Goal: Find specific page/section: Find specific page/section

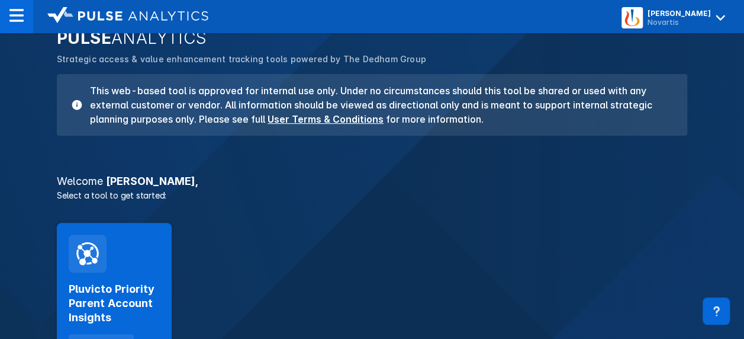
scroll to position [178, 0]
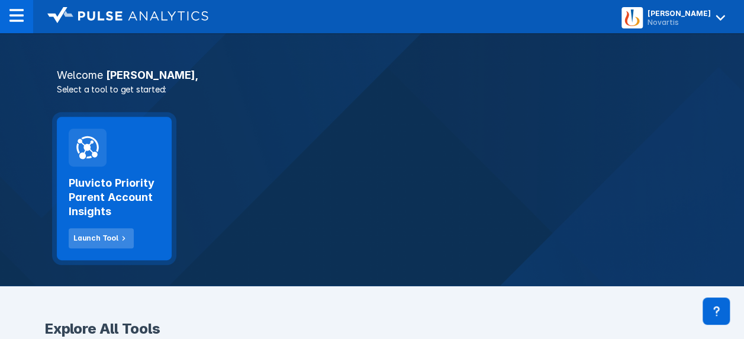
click at [87, 234] on div "Launch Tool" at bounding box center [95, 238] width 45 height 11
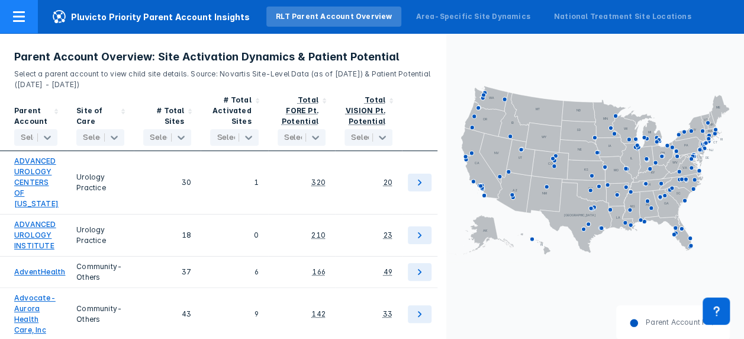
click at [11, 18] on div at bounding box center [19, 16] width 38 height 33
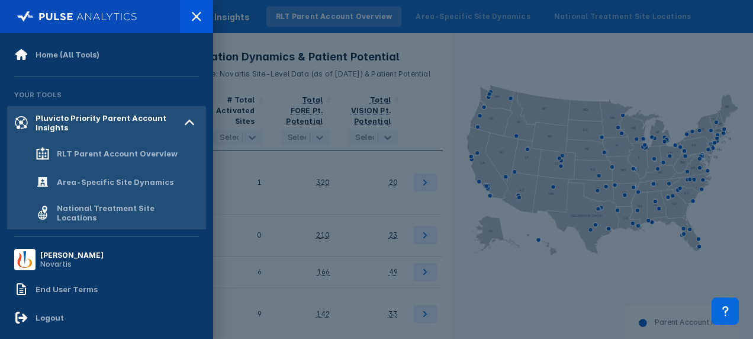
click at [508, 63] on div at bounding box center [376, 169] width 753 height 339
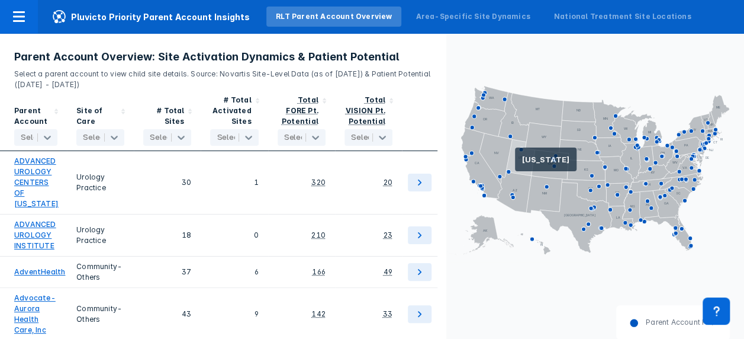
click at [515, 164] on icon at bounding box center [520, 157] width 29 height 36
click at [521, 163] on icon at bounding box center [520, 157] width 29 height 36
click at [520, 163] on icon at bounding box center [520, 157] width 29 height 36
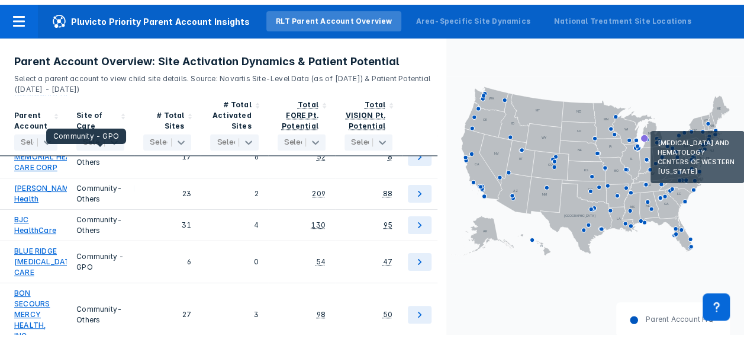
scroll to position [1066, 0]
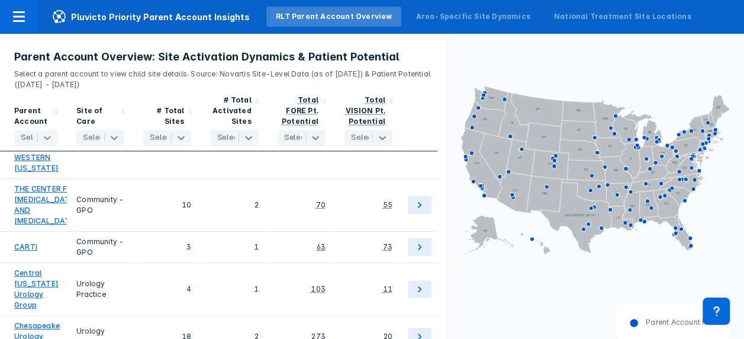
click at [50, 140] on icon at bounding box center [47, 137] width 12 height 12
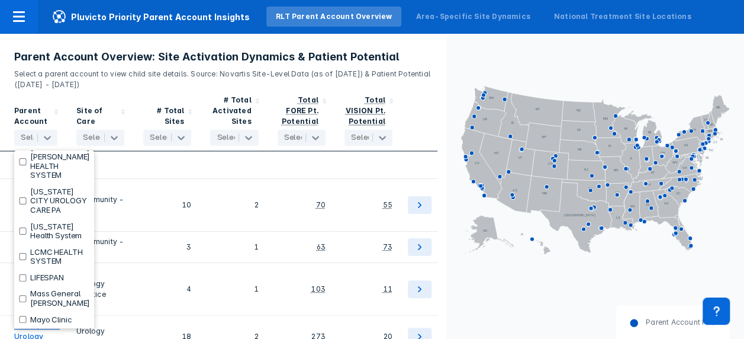
scroll to position [2062, 0]
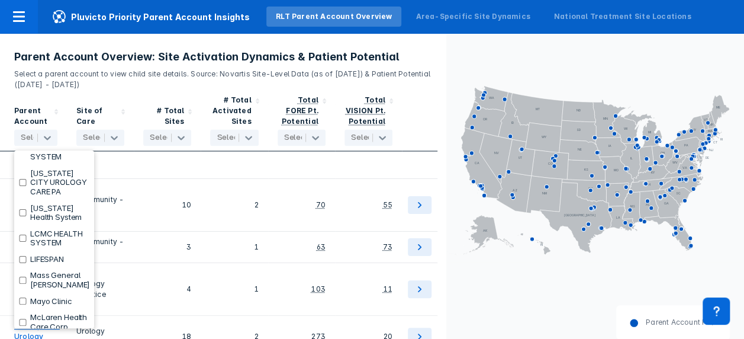
click at [22, 42] on input "checkbox" at bounding box center [23, 38] width 8 height 7
checkbox input "true"
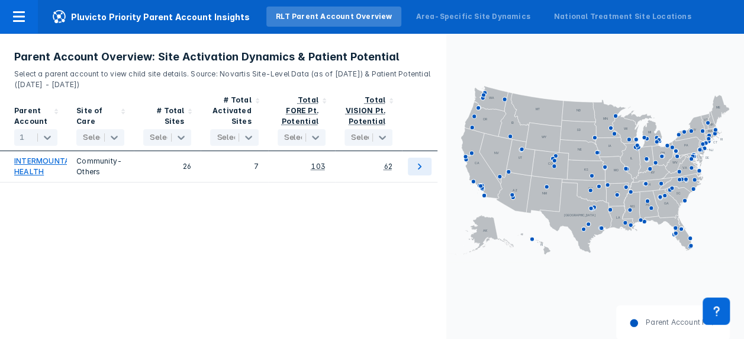
click at [137, 237] on div "Parent Account 1 selected Site of Care Select... # Total Sites Select... # Tota…" at bounding box center [223, 219] width 446 height 259
click at [116, 141] on icon at bounding box center [114, 137] width 12 height 12
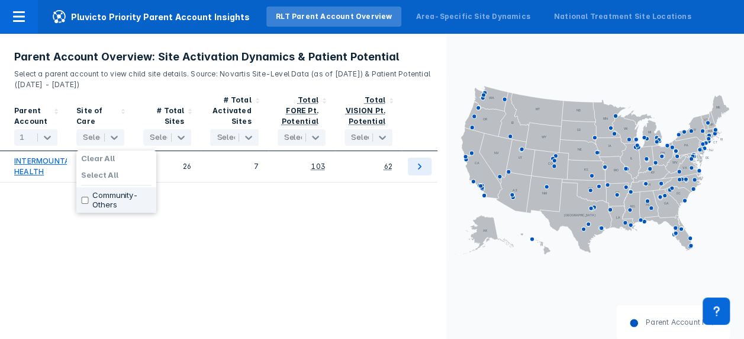
click at [204, 247] on div "Parent Account 1 selected Site of Care 3 results available. Use Up and Down to …" at bounding box center [223, 219] width 446 height 259
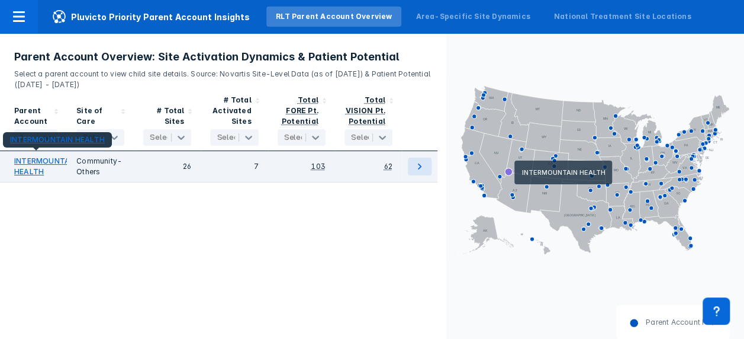
click at [30, 159] on link "INTERMOUNTAIN HEALTH" at bounding box center [45, 166] width 63 height 21
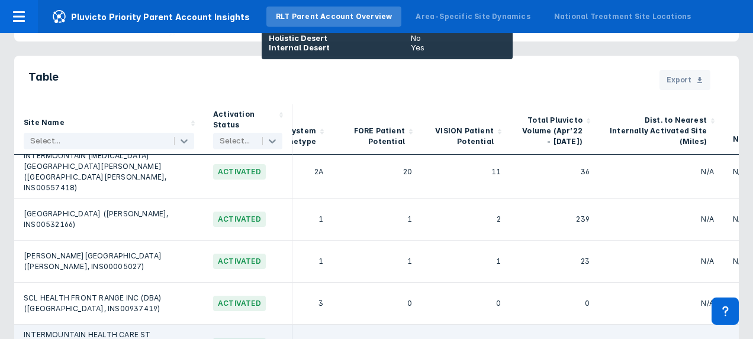
scroll to position [0, 137]
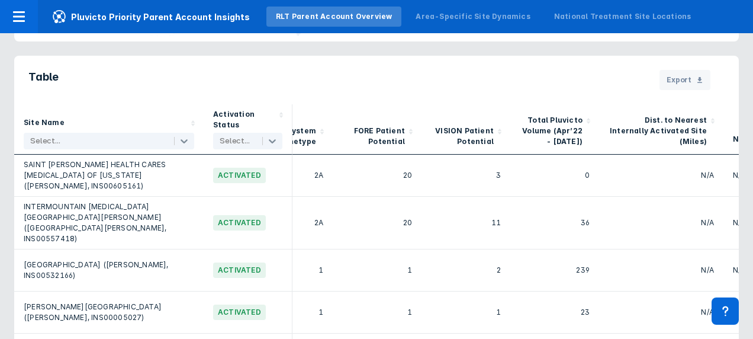
click at [411, 132] on polygon at bounding box center [411, 133] width 4 height 2
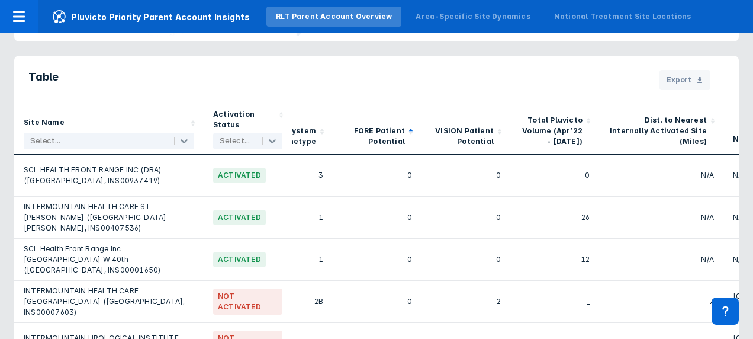
click at [410, 128] on polygon at bounding box center [411, 129] width 4 height 2
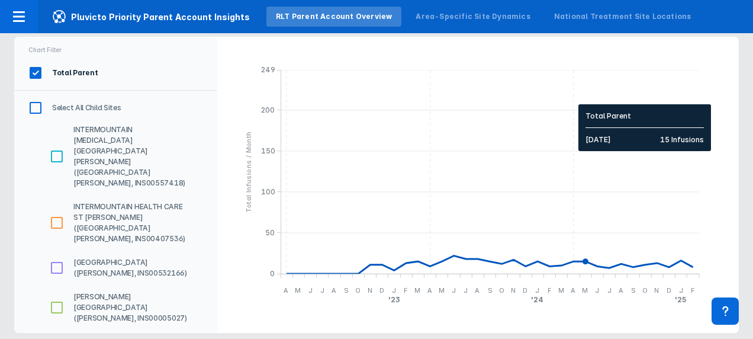
scroll to position [1330, 0]
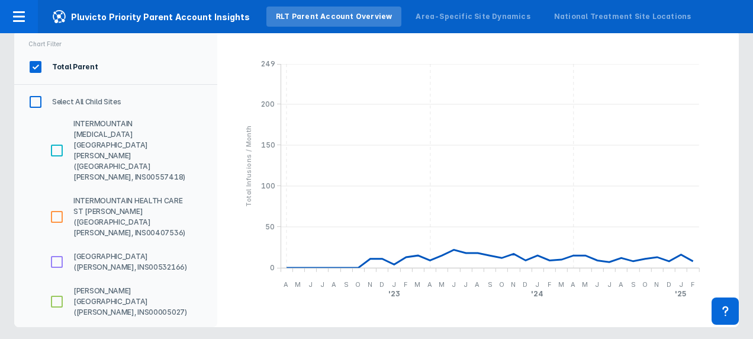
click at [56, 291] on input "[PERSON_NAME][GEOGRAPHIC_DATA] ([PERSON_NAME], INS00005027)" at bounding box center [57, 301] width 20 height 20
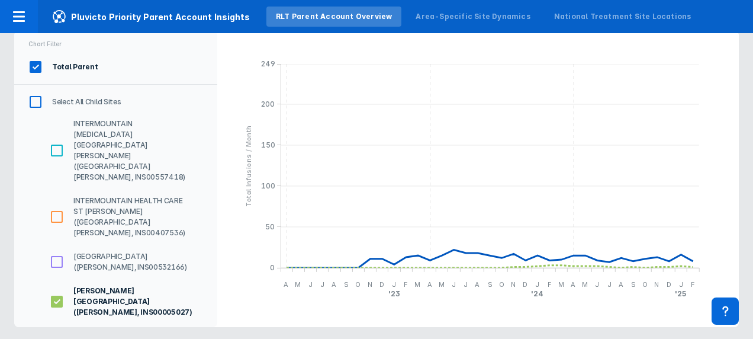
click at [57, 291] on input "[PERSON_NAME][GEOGRAPHIC_DATA] ([PERSON_NAME], INS00005027)" at bounding box center [57, 301] width 20 height 20
checkbox input "false"
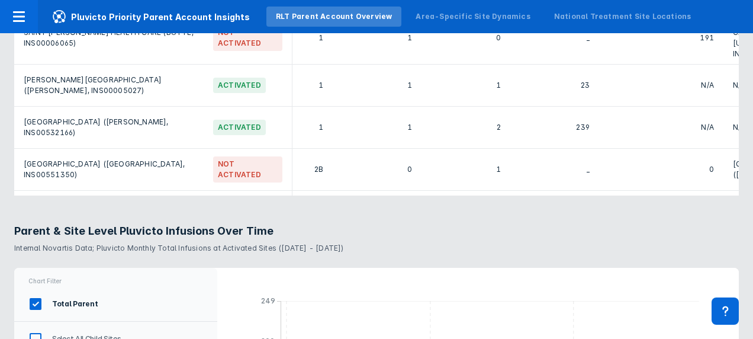
scroll to position [717, 137]
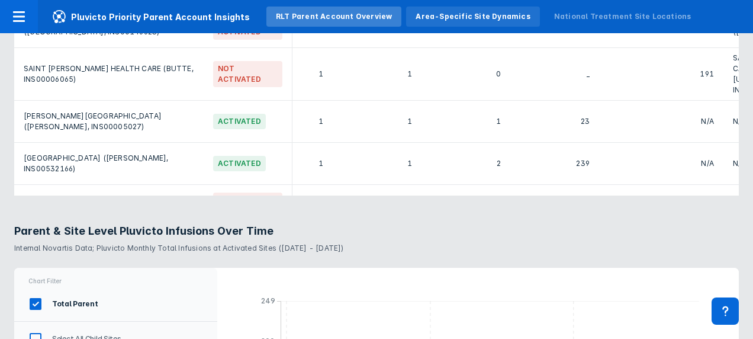
click at [449, 14] on div "Area-Specific Site Dynamics" at bounding box center [473, 16] width 114 height 11
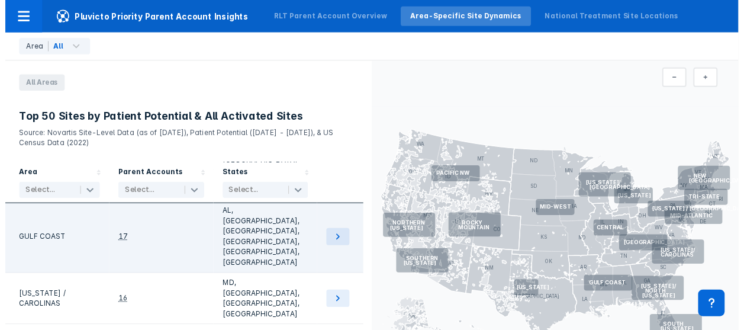
scroll to position [135, 0]
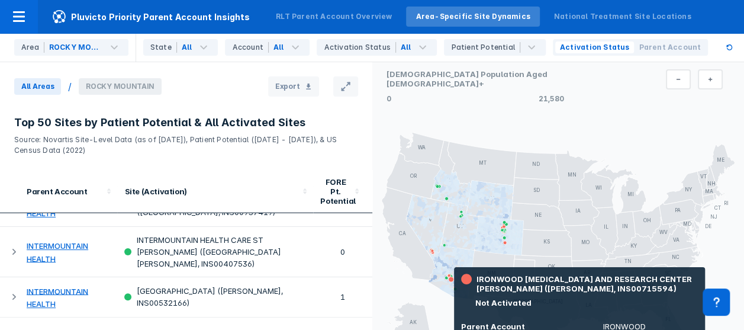
scroll to position [1539, 0]
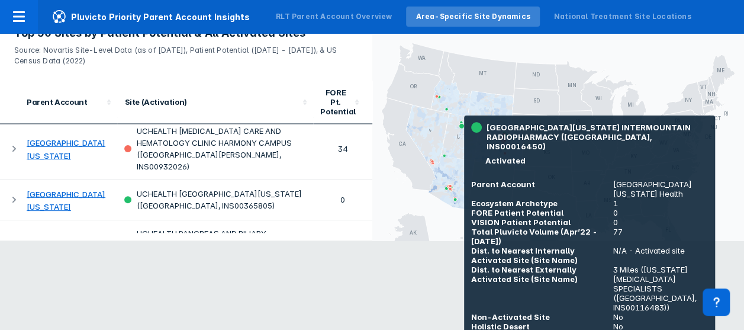
scroll to position [0, 0]
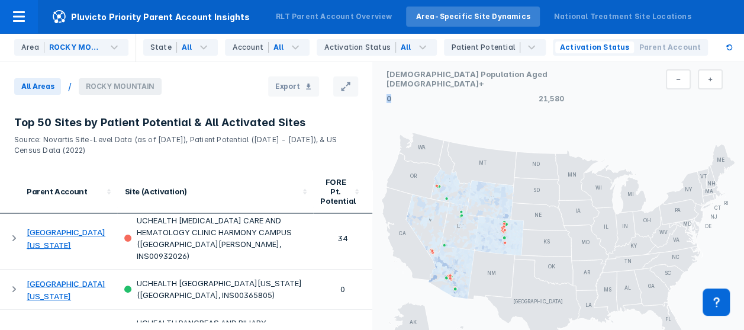
drag, startPoint x: 385, startPoint y: 86, endPoint x: 458, endPoint y: 103, distance: 74.8
click at [458, 103] on div "[DEMOGRAPHIC_DATA] Population Aged [DEMOGRAPHIC_DATA]+ 0 21,580" at bounding box center [558, 85] width 372 height 47
drag, startPoint x: 458, startPoint y: 103, endPoint x: 500, endPoint y: 91, distance: 43.1
click at [500, 91] on div "0 21,580" at bounding box center [476, 97] width 178 height 12
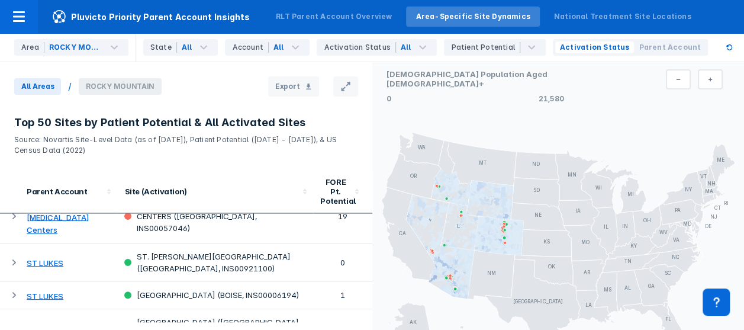
scroll to position [9, 0]
click at [573, 17] on div "National Treatment Site Locations" at bounding box center [622, 16] width 137 height 11
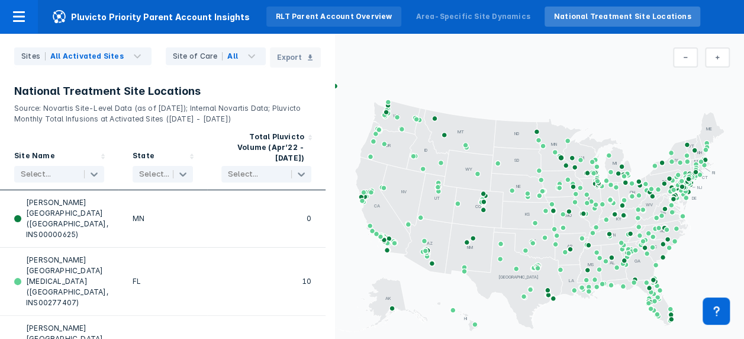
click at [327, 15] on div "RLT Parent Account Overview" at bounding box center [334, 16] width 116 height 11
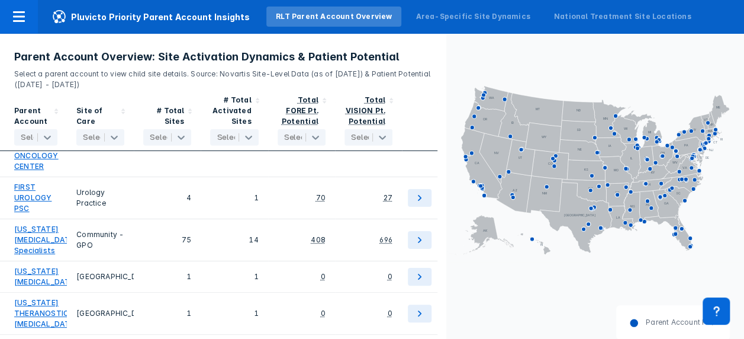
scroll to position [2689, 0]
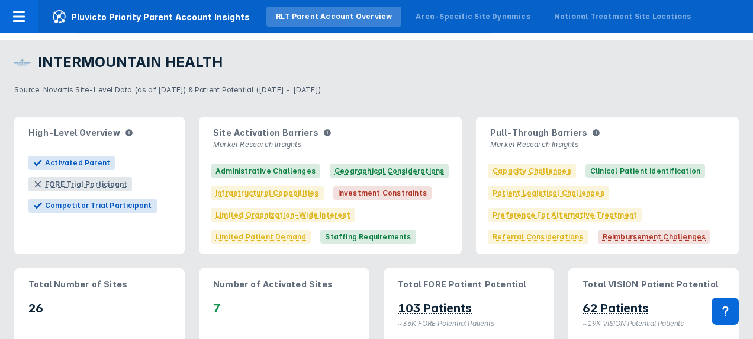
scroll to position [37, 0]
